Goal: Contribute content: Contribute content

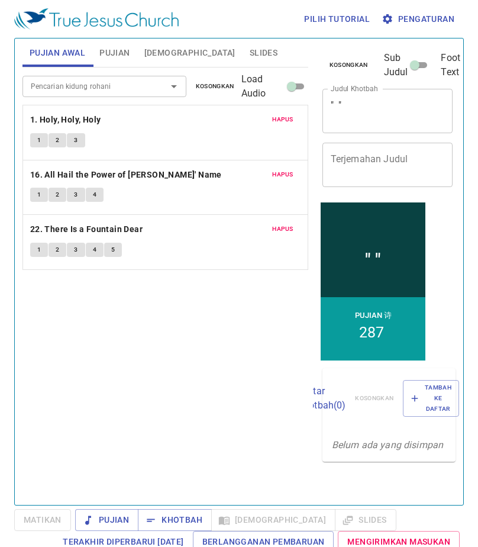
click at [390, 126] on div "" " x [PERSON_NAME]" at bounding box center [388, 111] width 131 height 44
click at [332, 113] on textarea "" "" at bounding box center [388, 110] width 114 height 23
click at [332, 104] on textarea "" "" at bounding box center [388, 110] width 114 height 23
click at [334, 105] on textarea "" "" at bounding box center [388, 110] width 114 height 23
click at [336, 102] on textarea "" "" at bounding box center [388, 110] width 114 height 23
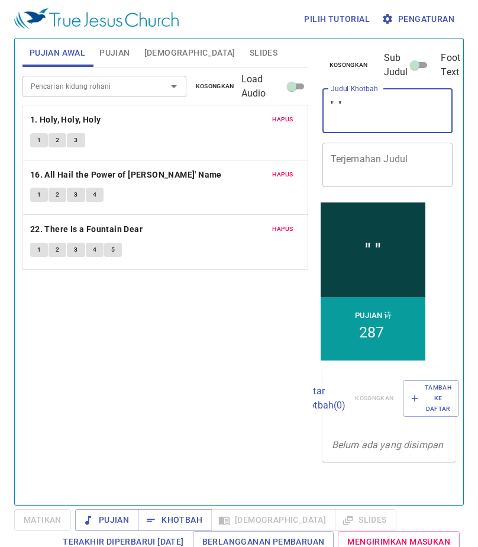
paste textarea "Menjadi Diri Sendiri"
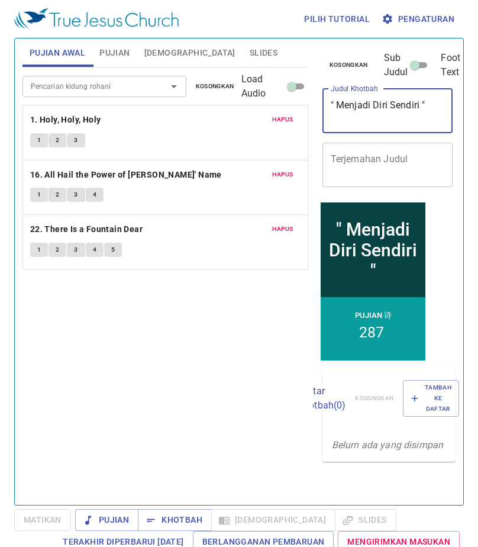
type textarea "" Menjadi Diri Sendiri ""
click at [362, 158] on textarea "Terjemahan Judul" at bounding box center [388, 164] width 114 height 23
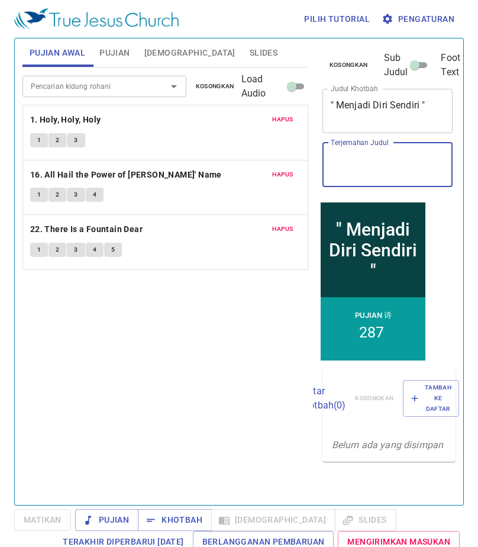
type textarea "U"
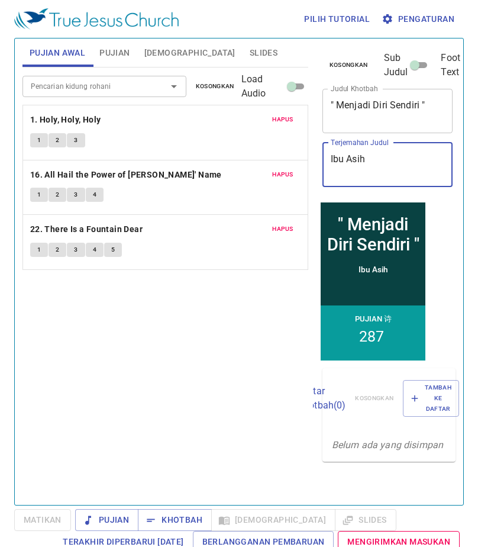
type textarea "Ibu Asih"
click at [117, 39] on button "Pujian" at bounding box center [114, 52] width 44 height 28
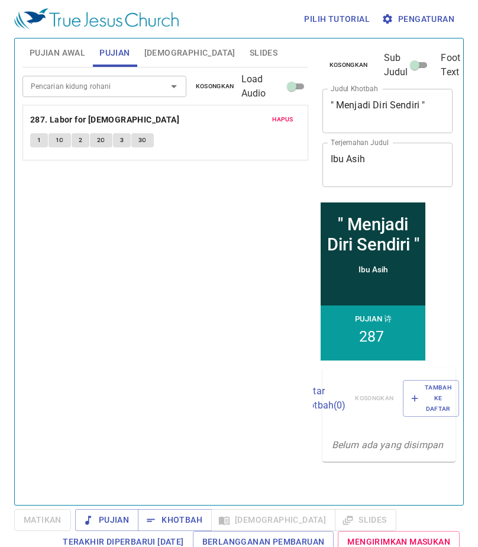
click at [192, 80] on button "Kosongkan" at bounding box center [215, 86] width 53 height 14
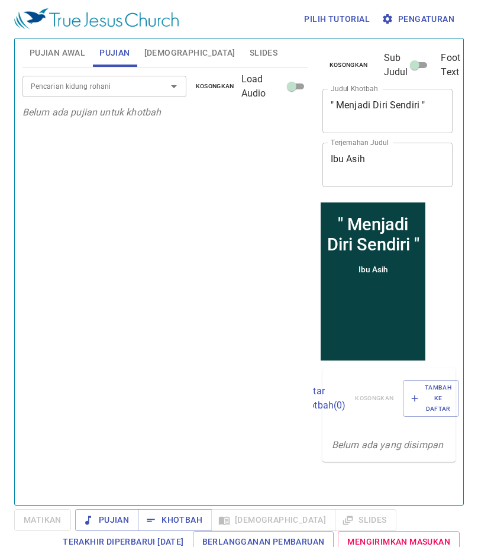
click at [134, 85] on input "Pencarian kidung rohani" at bounding box center [87, 86] width 122 height 14
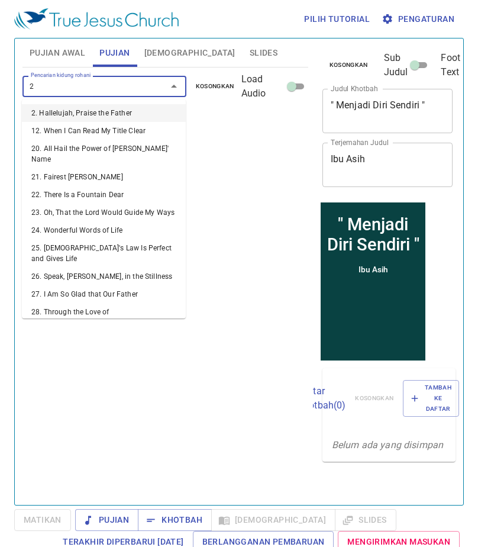
type input "26"
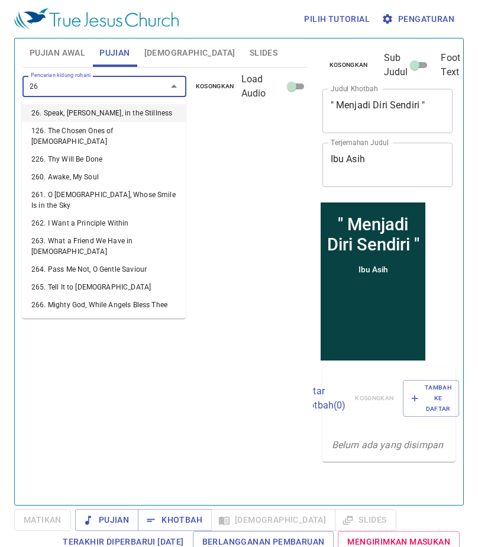
click at [147, 110] on li "26. Speak, Lord, in the Stillness" at bounding box center [104, 113] width 164 height 18
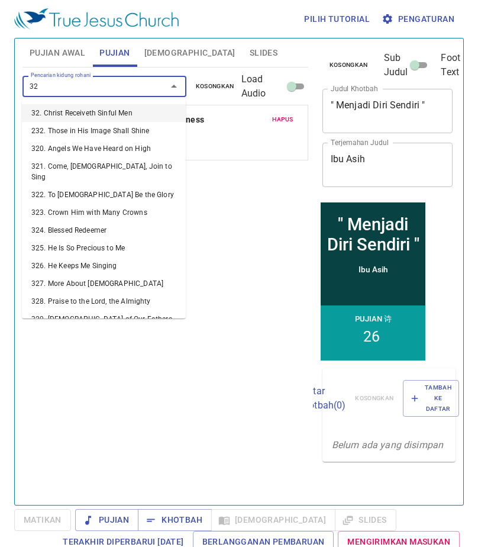
type input "327"
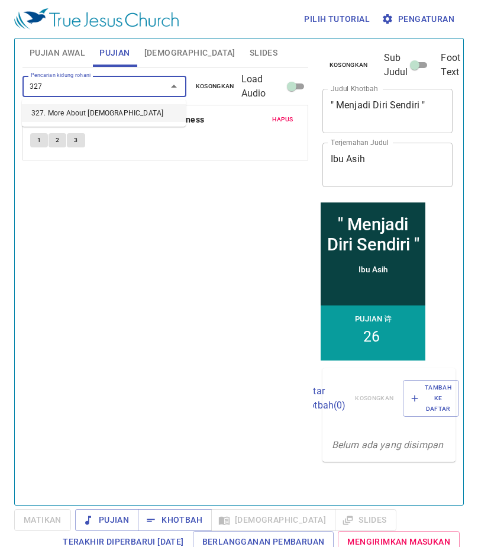
click at [132, 107] on li "327. More About Jesus" at bounding box center [104, 113] width 164 height 18
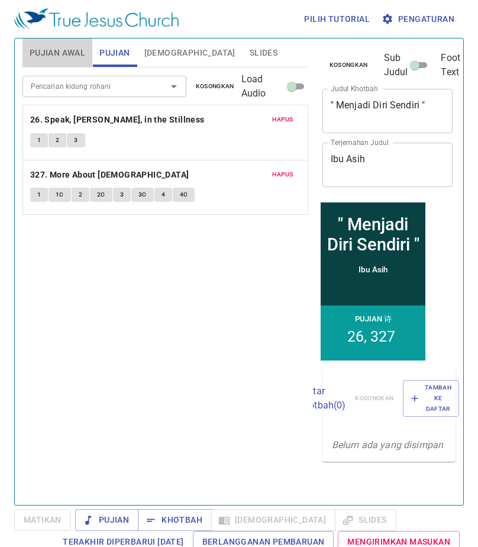
click at [73, 56] on span "Pujian Awal" at bounding box center [58, 53] width 56 height 15
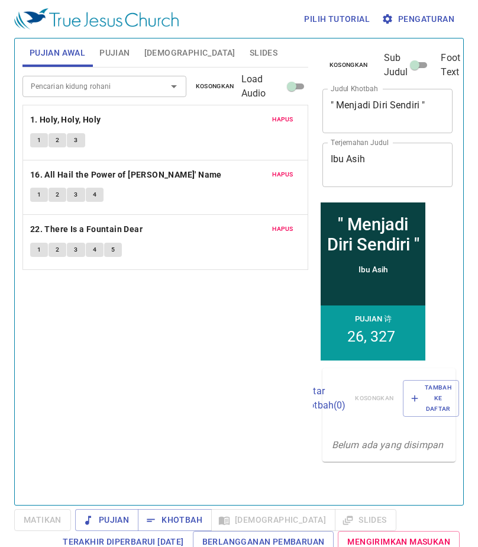
click at [219, 86] on span "Kosongkan" at bounding box center [215, 86] width 38 height 11
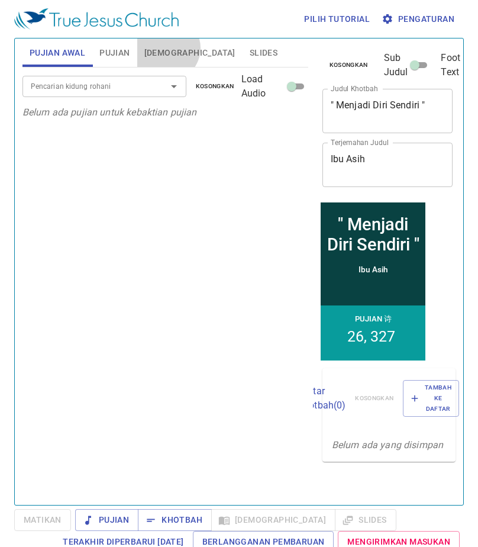
click at [166, 48] on span "Alkitab" at bounding box center [189, 53] width 91 height 15
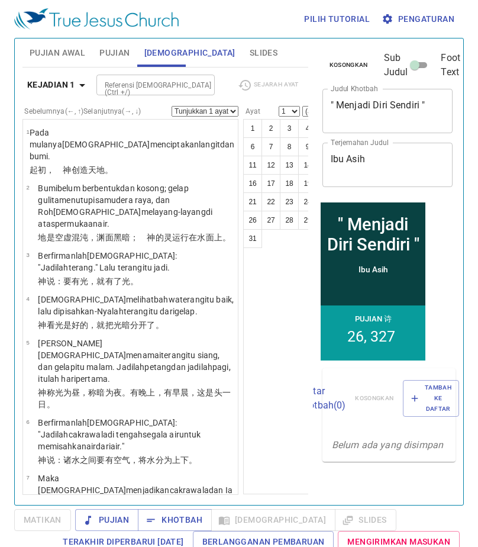
click at [250, 50] on span "Slides" at bounding box center [264, 53] width 28 height 15
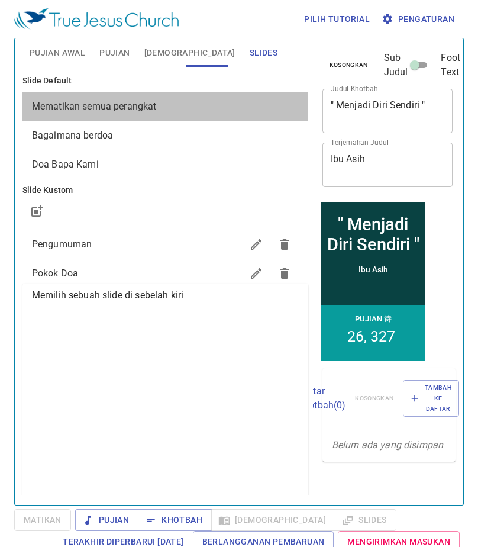
click at [185, 103] on span "Mematikan semua perangkat" at bounding box center [165, 106] width 267 height 14
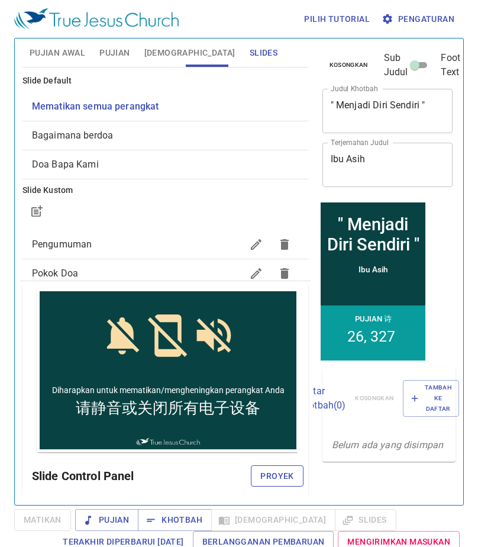
click at [271, 477] on span "Proyek" at bounding box center [277, 476] width 33 height 15
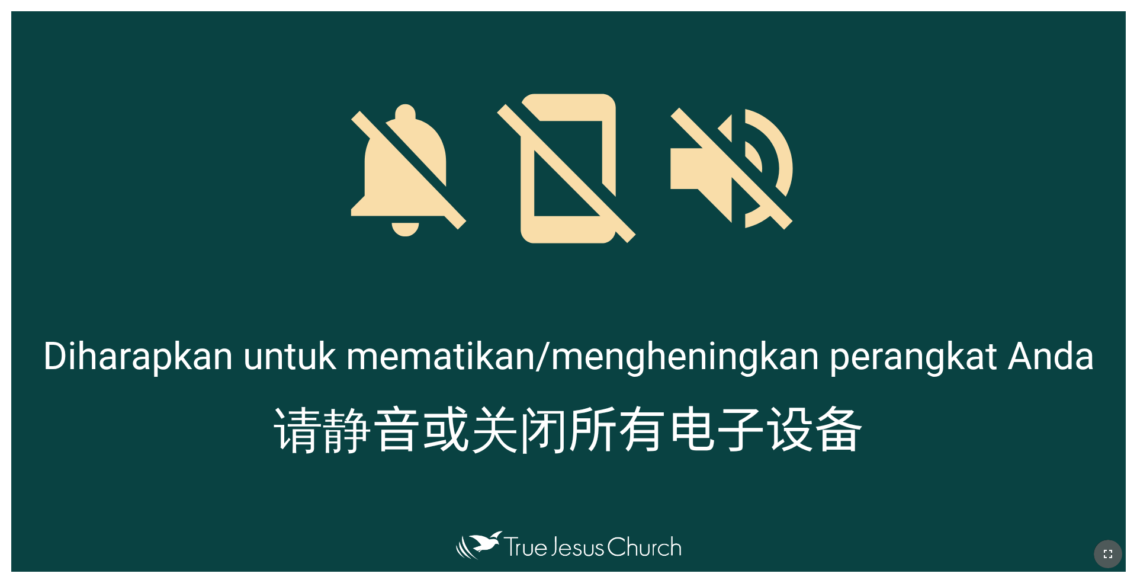
click at [1113, 544] on button "button" at bounding box center [1108, 553] width 28 height 28
